Goal: Transaction & Acquisition: Purchase product/service

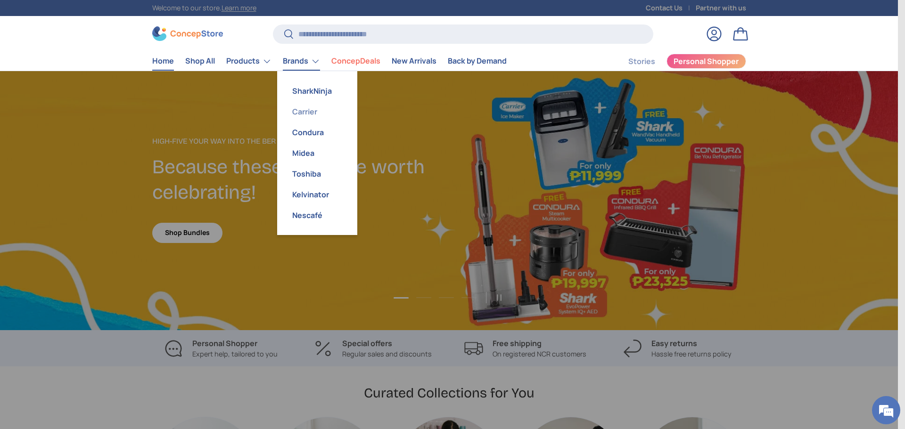
click at [299, 111] on link "Carrier" at bounding box center [317, 111] width 69 height 21
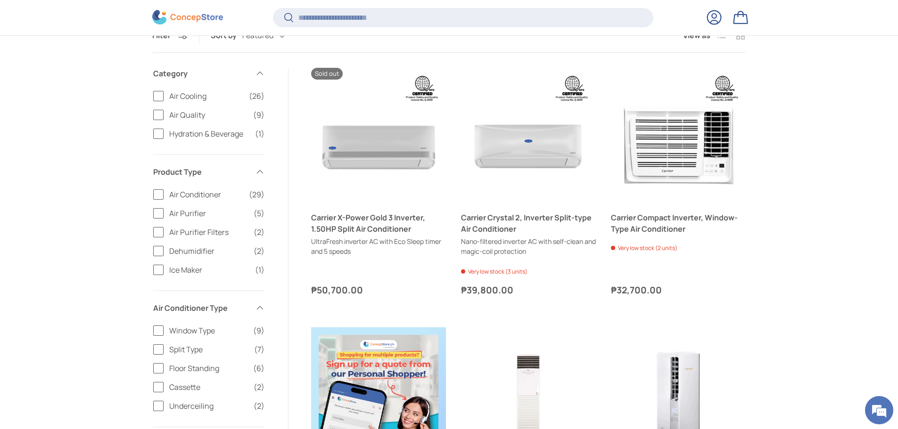
scroll to position [328, 0]
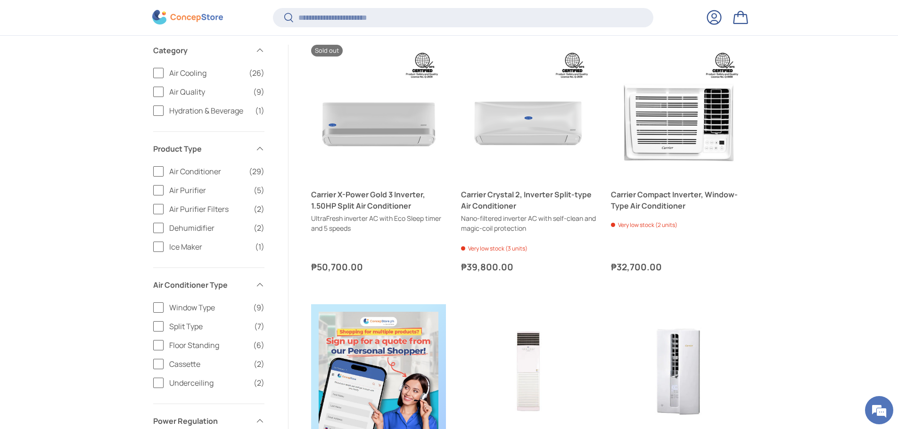
click at [160, 331] on label "Split Type (7)" at bounding box center [208, 326] width 111 height 11
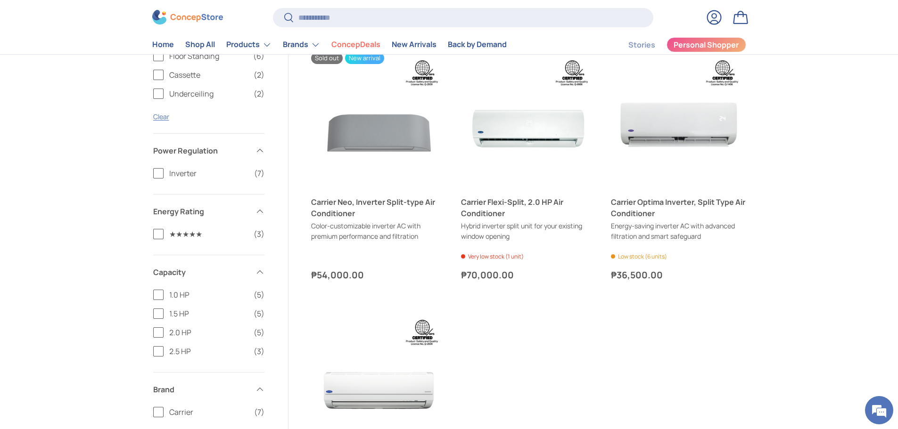
scroll to position [565, 0]
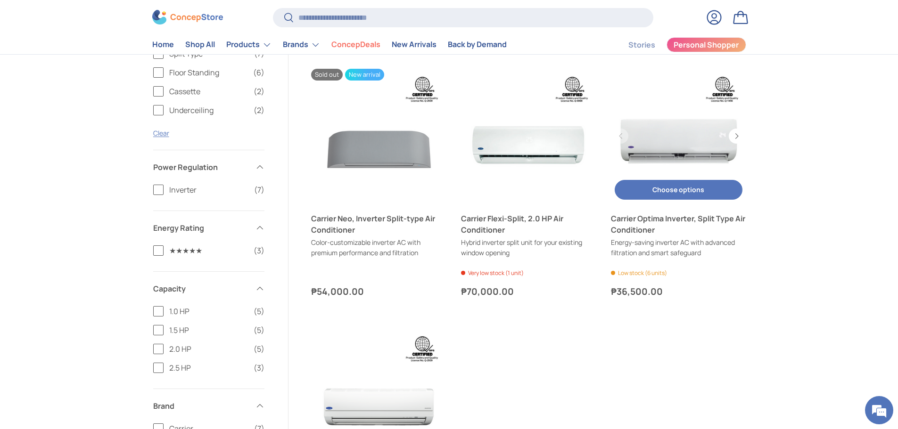
click at [638, 225] on link "Carrier Optima Inverter, Split Type Air Conditioner" at bounding box center [678, 224] width 135 height 23
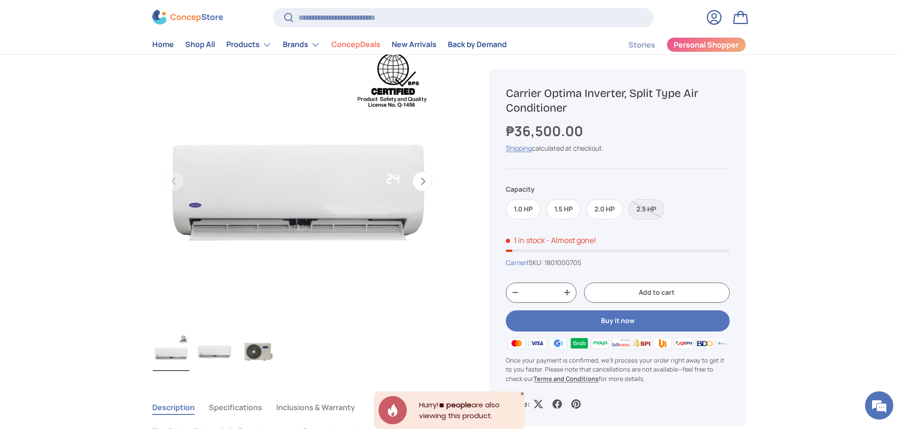
scroll to position [94, 0]
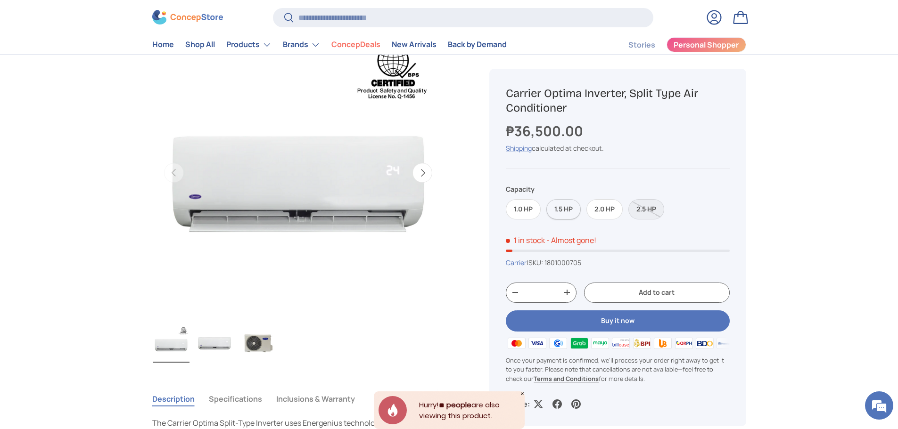
click at [565, 206] on label "1.5 HP" at bounding box center [563, 209] width 34 height 20
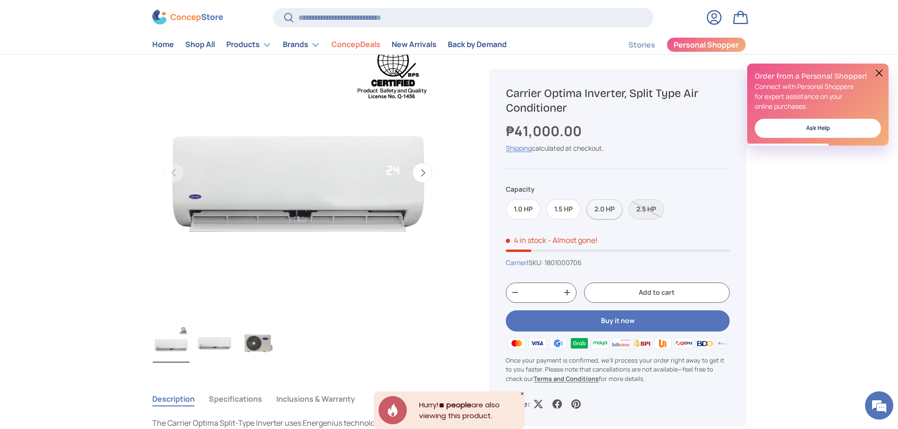
click at [604, 209] on label "2.0 HP" at bounding box center [604, 209] width 36 height 20
